Goal: Task Accomplishment & Management: Manage account settings

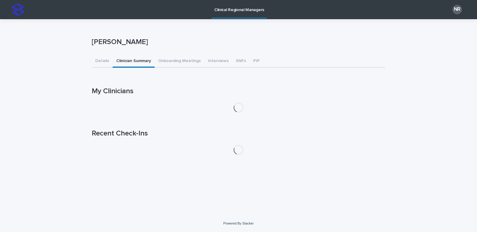
click at [129, 63] on button "Clinician Summary" at bounding box center [134, 61] width 42 height 13
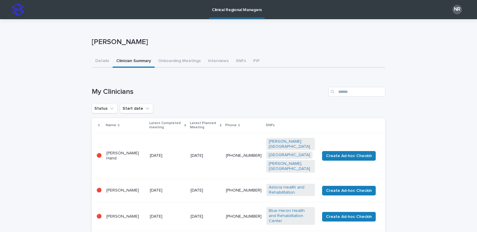
click at [381, 38] on div "[PERSON_NAME]" at bounding box center [239, 43] width 294 height 24
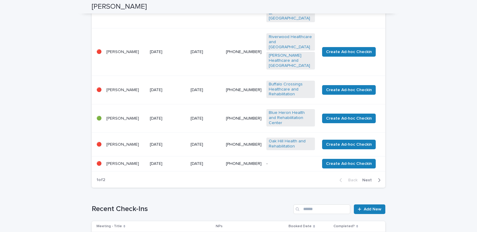
scroll to position [279, 0]
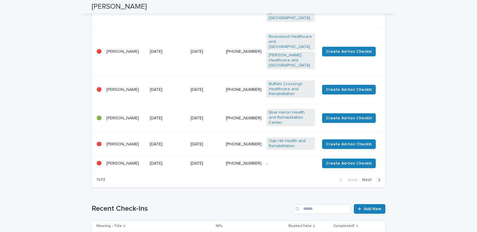
click at [365, 178] on span "Next" at bounding box center [368, 180] width 13 height 4
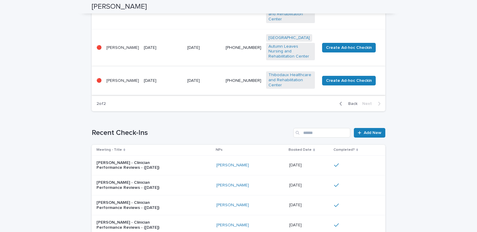
scroll to position [297, 0]
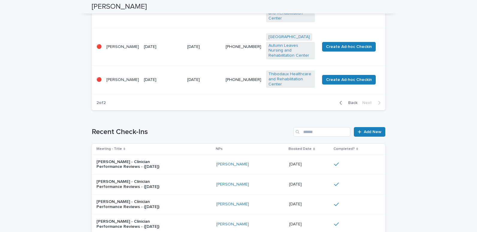
click at [153, 82] on p "[DATE]" at bounding box center [163, 79] width 39 height 5
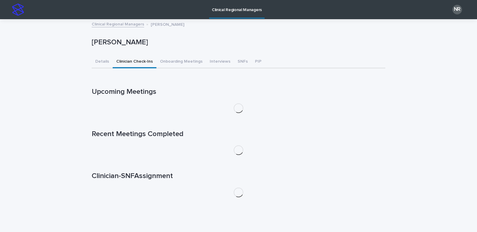
click at [132, 61] on button "Clinician Check-Ins" at bounding box center [135, 62] width 44 height 13
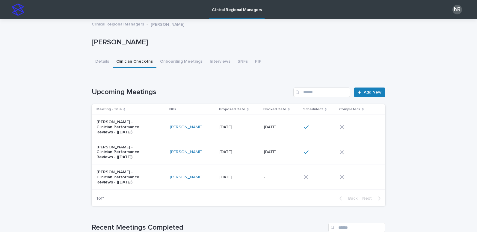
click at [311, 127] on div at bounding box center [316, 126] width 25 height 5
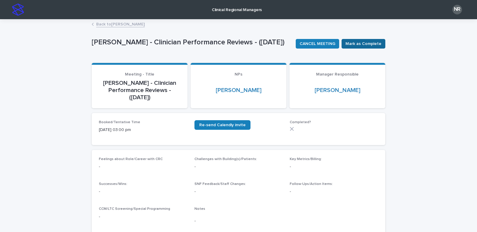
click at [361, 43] on span "Mark as Complete" at bounding box center [364, 44] width 36 height 6
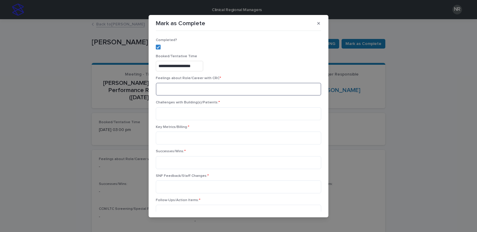
click at [162, 84] on textarea at bounding box center [238, 89] width 165 height 13
